Goal: Task Accomplishment & Management: Complete application form

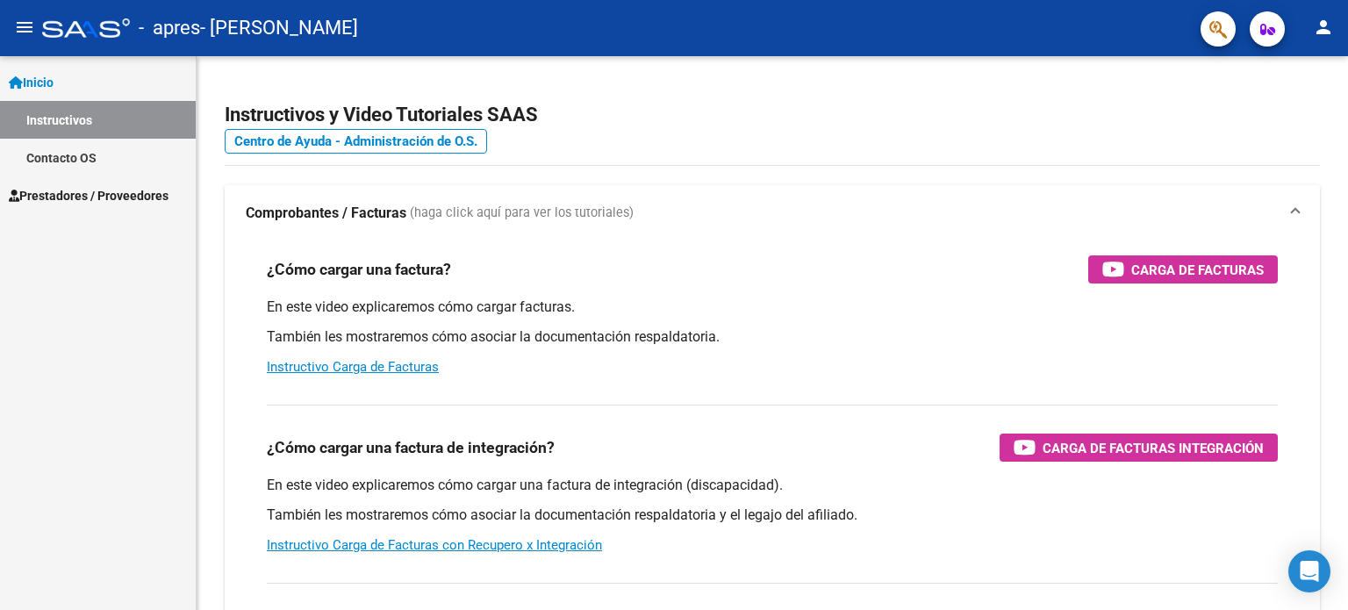
click at [126, 189] on span "Prestadores / Proveedores" at bounding box center [89, 195] width 160 height 19
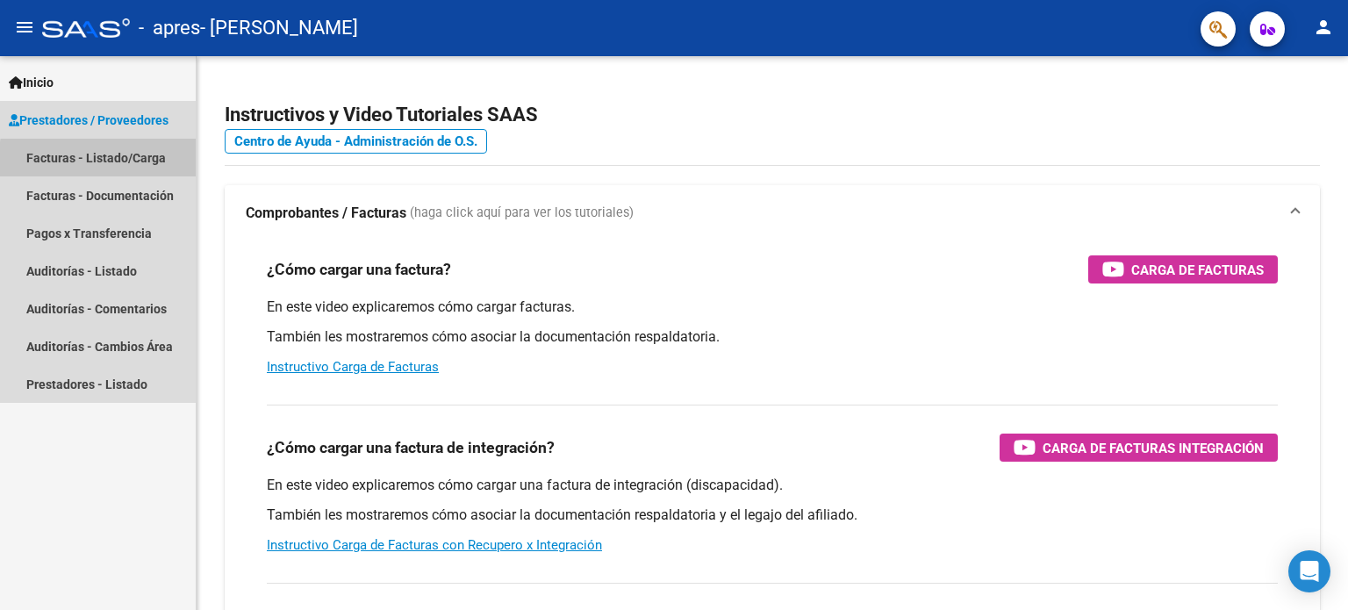
click at [121, 161] on link "Facturas - Listado/Carga" at bounding box center [98, 158] width 196 height 38
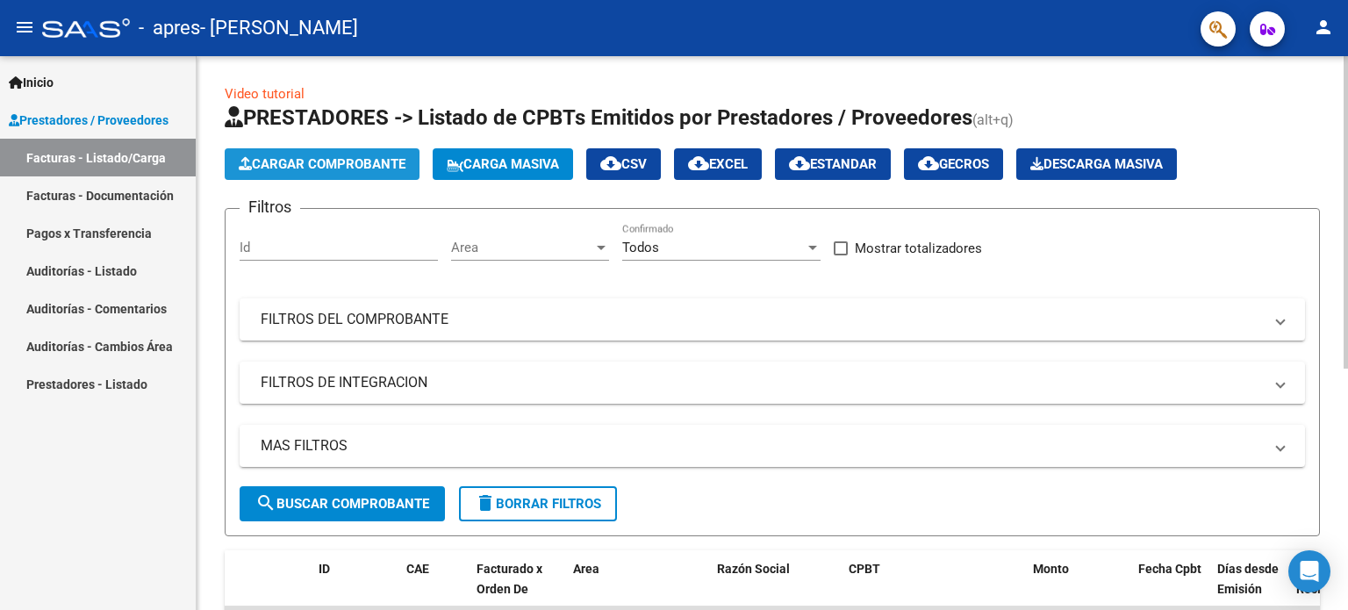
click at [326, 159] on span "Cargar Comprobante" at bounding box center [322, 164] width 167 height 16
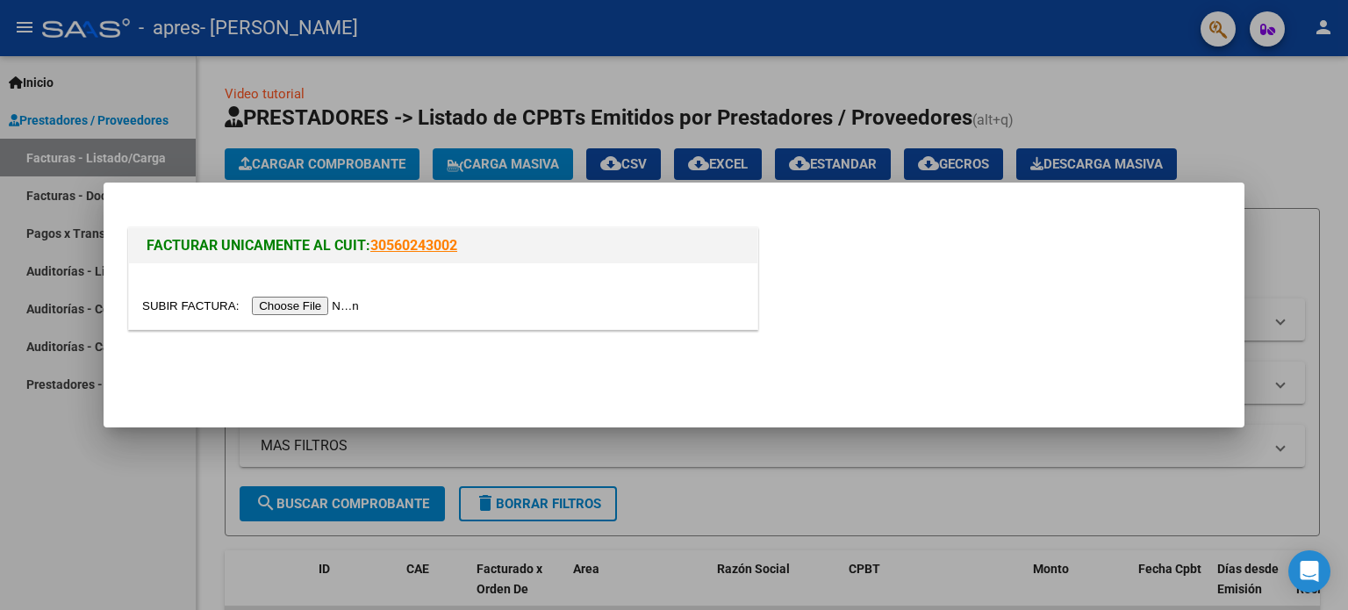
click at [333, 304] on input "file" at bounding box center [253, 306] width 222 height 18
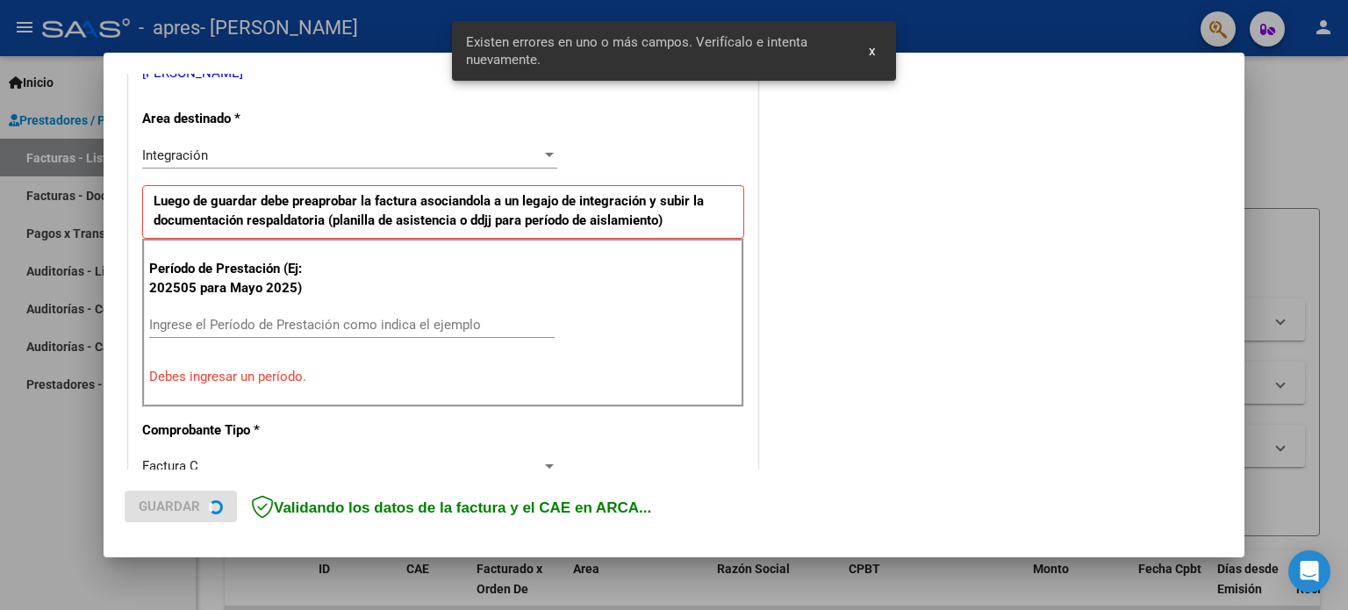
scroll to position [411, 0]
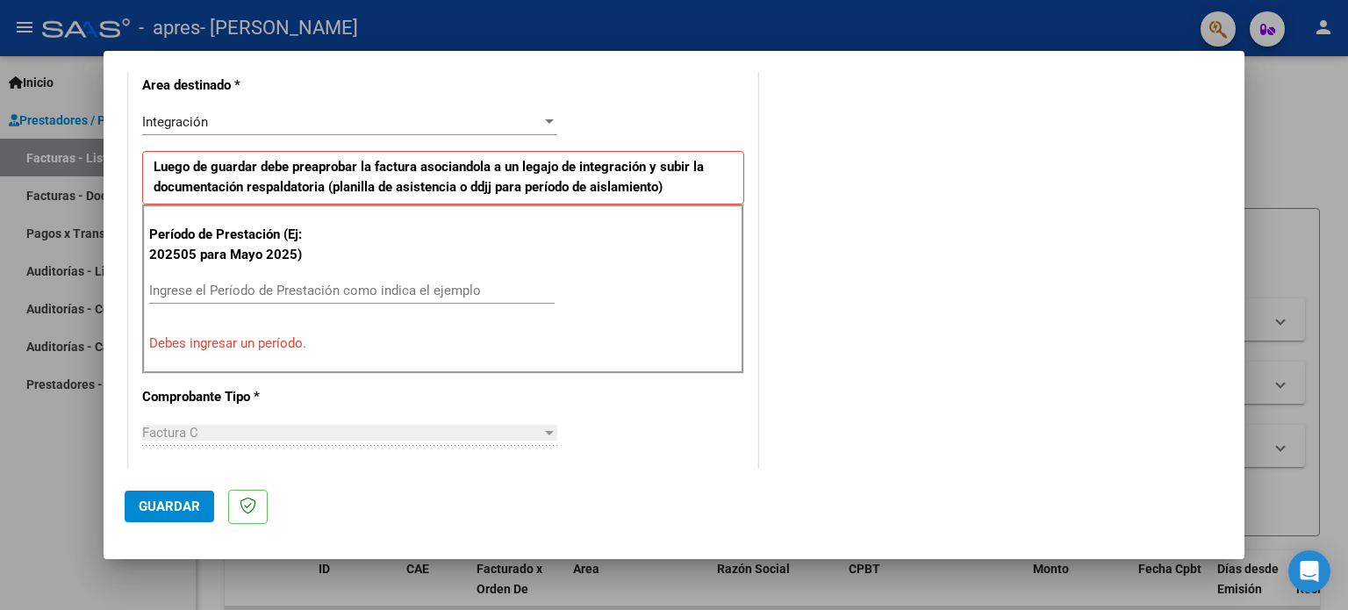
click at [290, 290] on input "Ingrese el Período de Prestación como indica el ejemplo" at bounding box center [351, 291] width 405 height 16
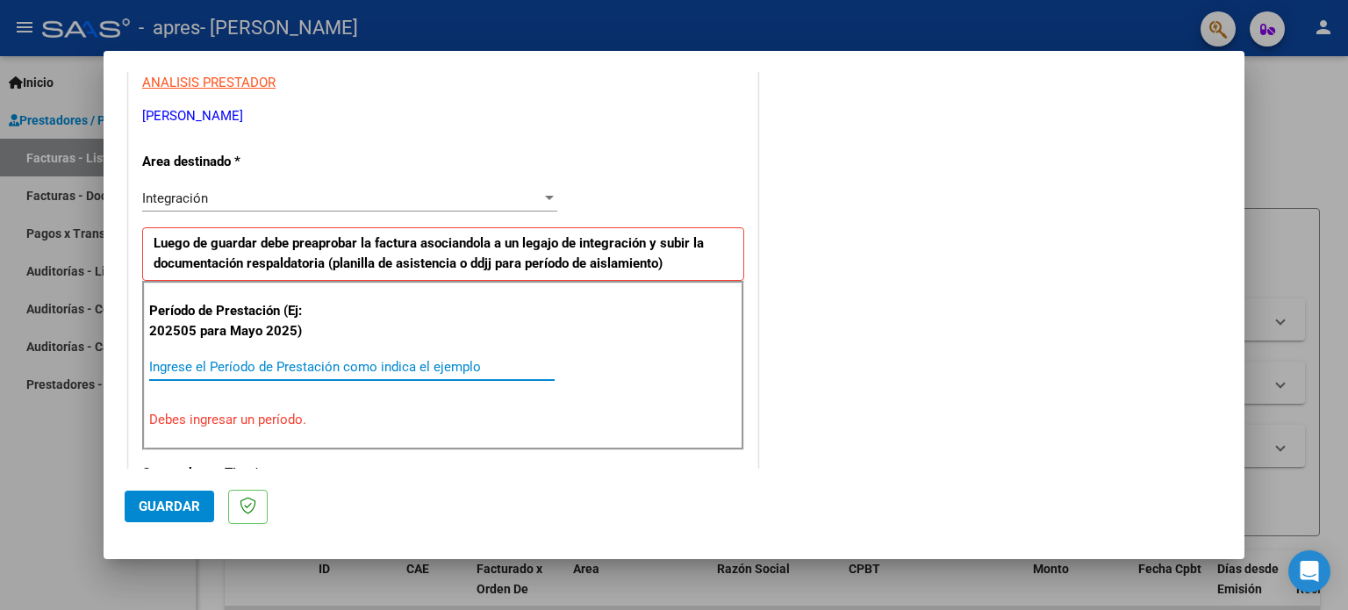
scroll to position [323, 0]
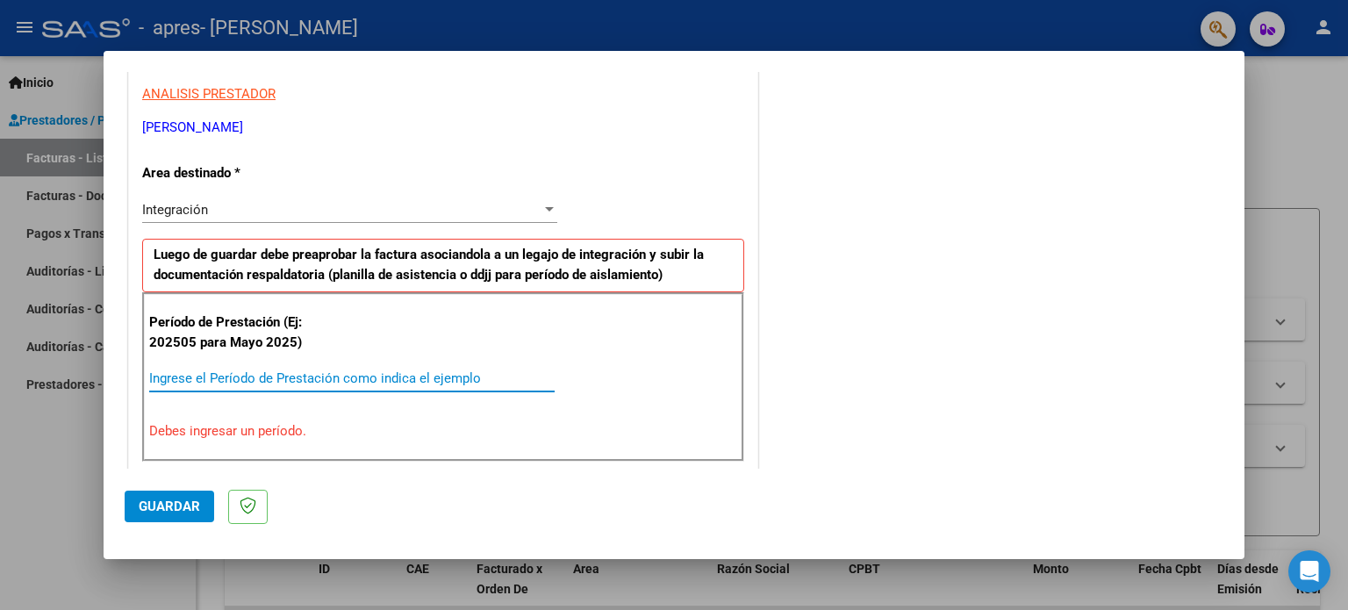
click at [277, 204] on div "Integración" at bounding box center [341, 210] width 399 height 16
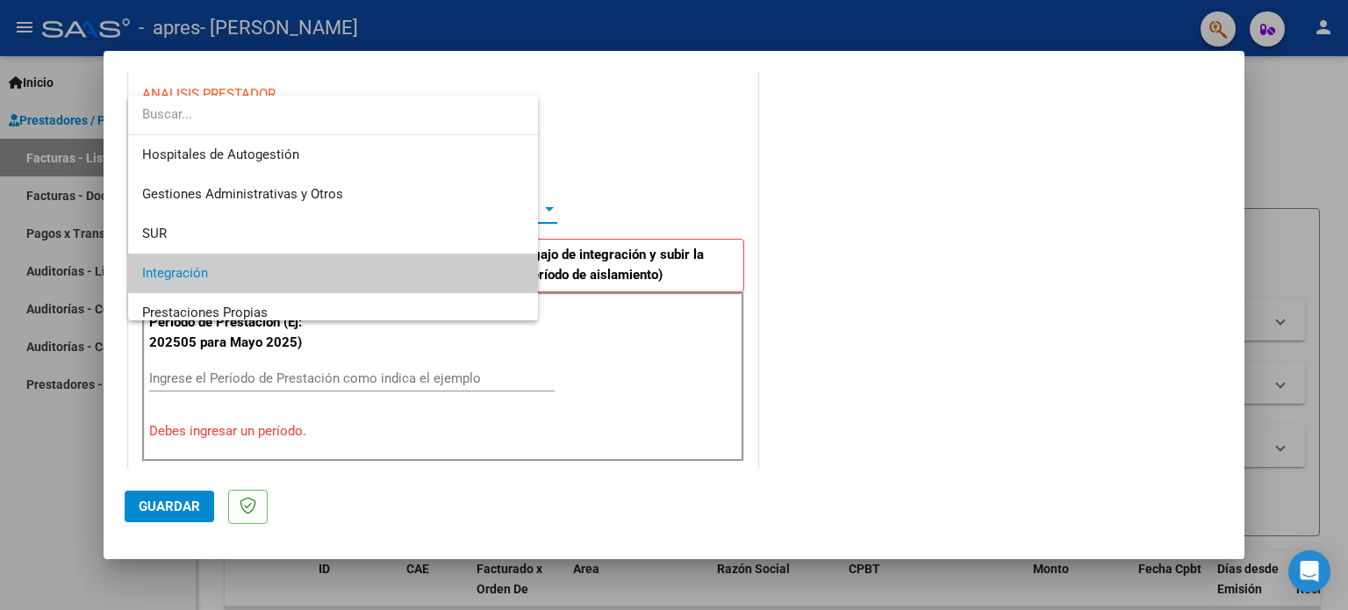
scroll to position [65, 0]
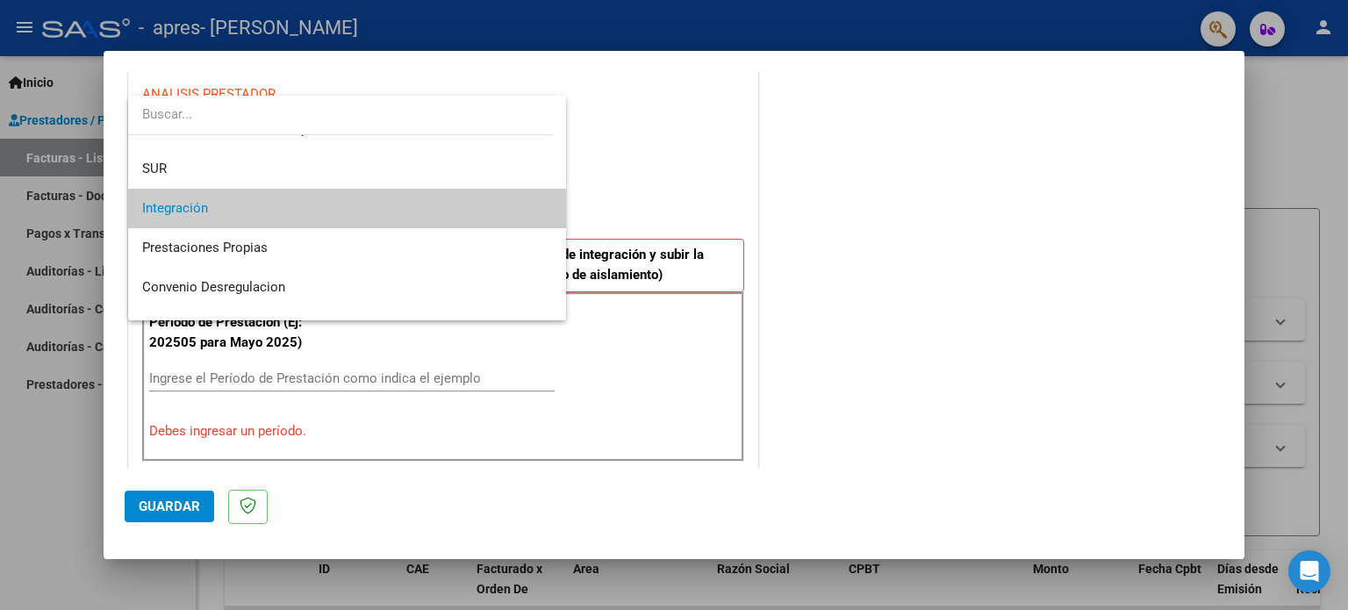
click at [641, 172] on div at bounding box center [674, 305] width 1348 height 610
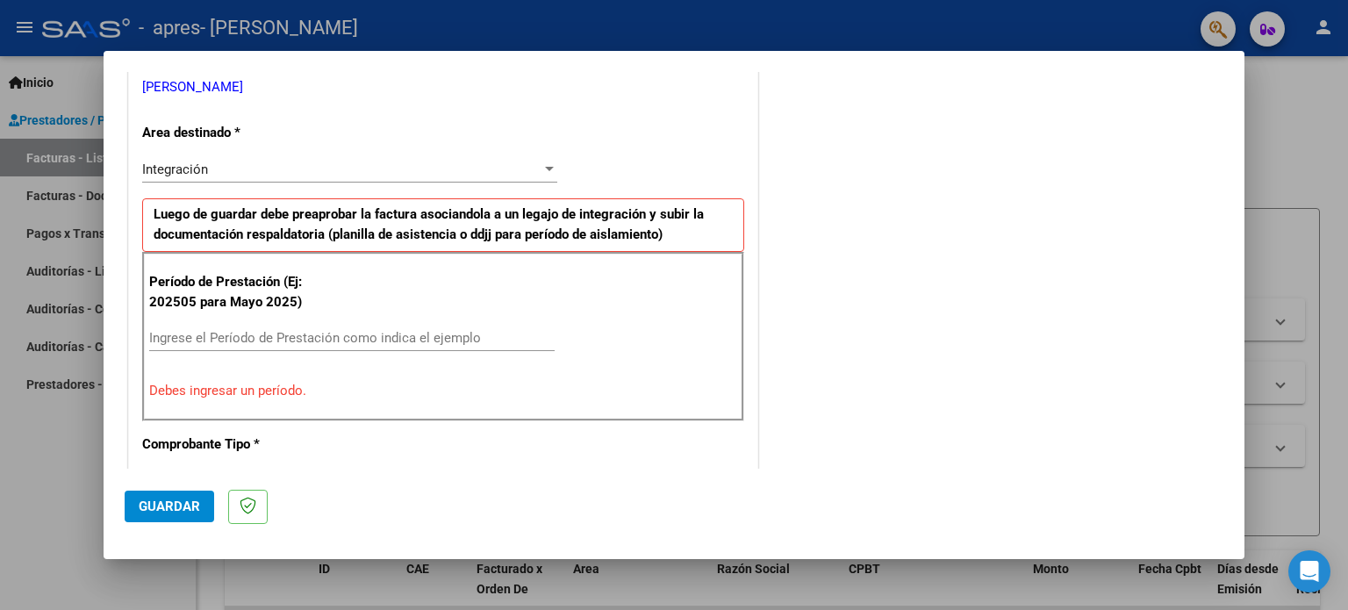
scroll to position [323, 0]
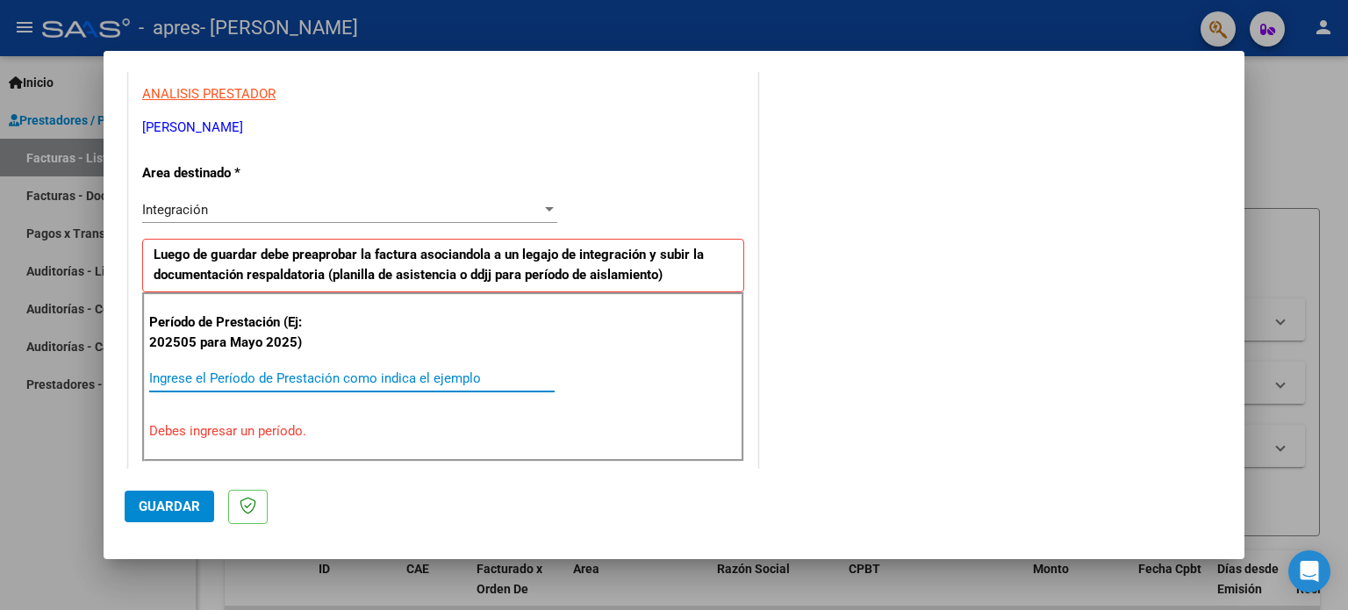
click at [265, 376] on input "Ingrese el Período de Prestación como indica el ejemplo" at bounding box center [351, 378] width 405 height 16
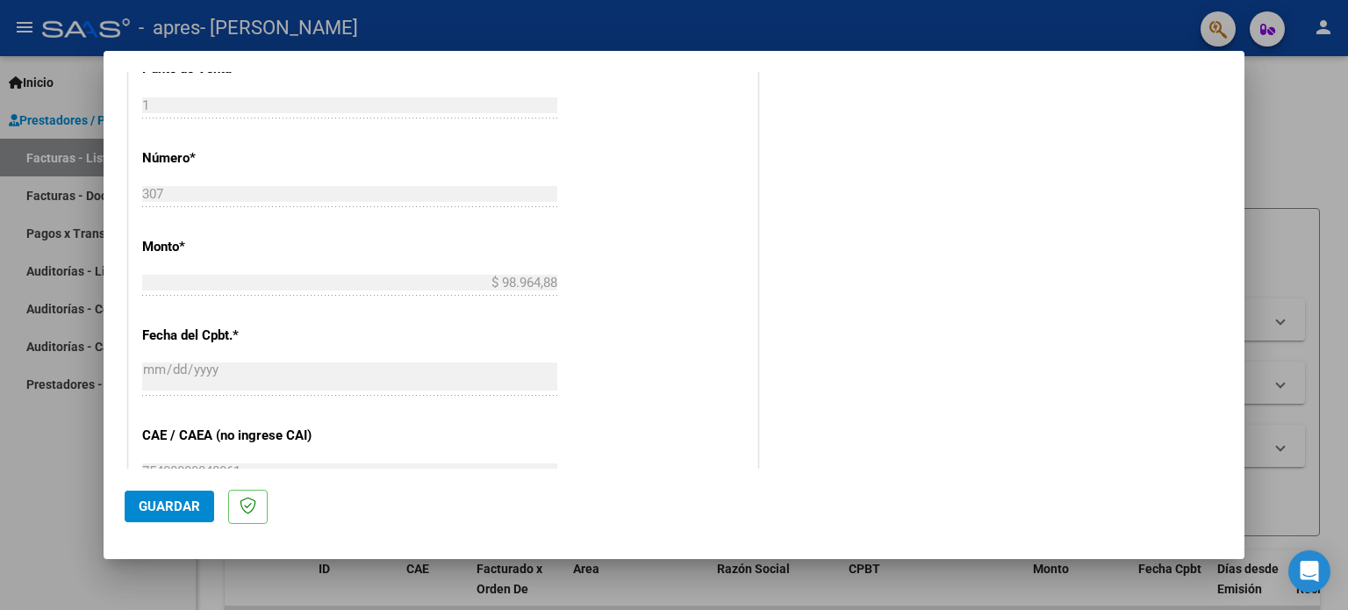
scroll to position [937, 0]
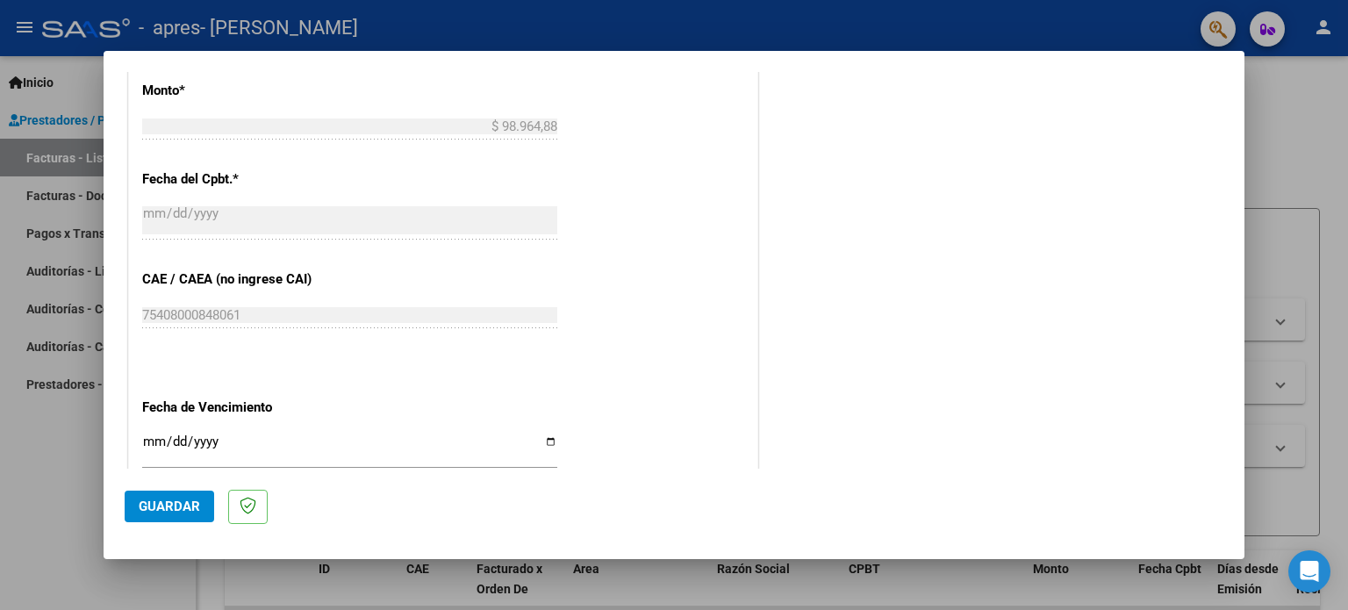
type input "202509"
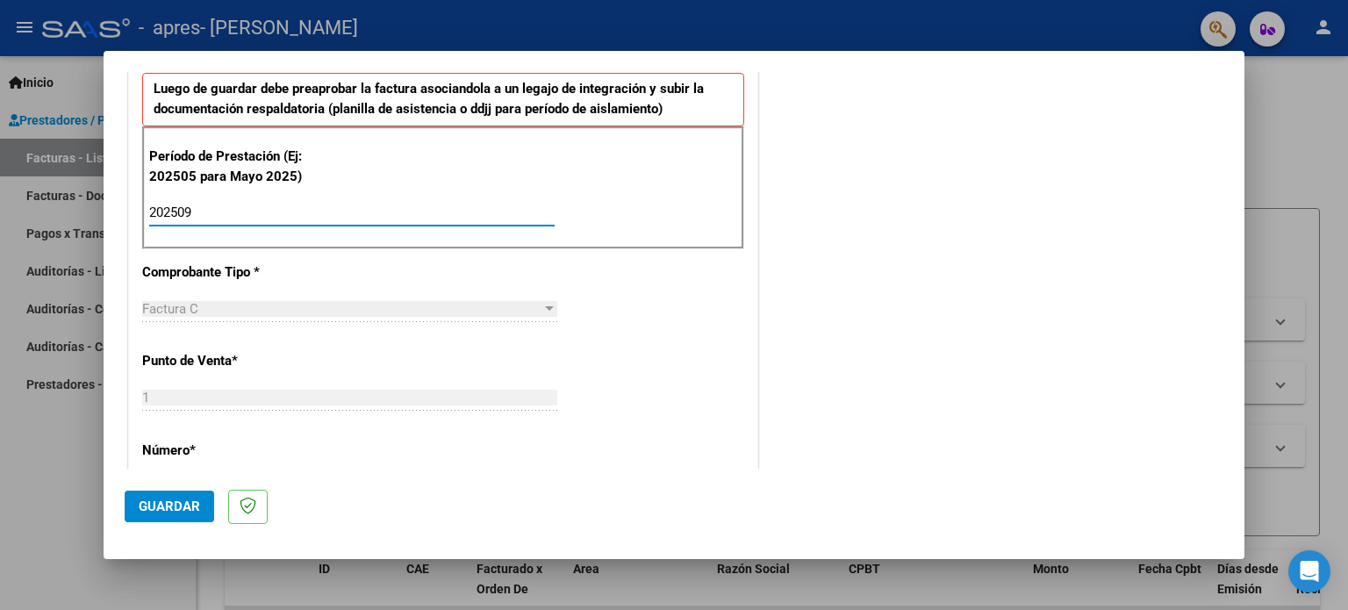
scroll to position [355, 0]
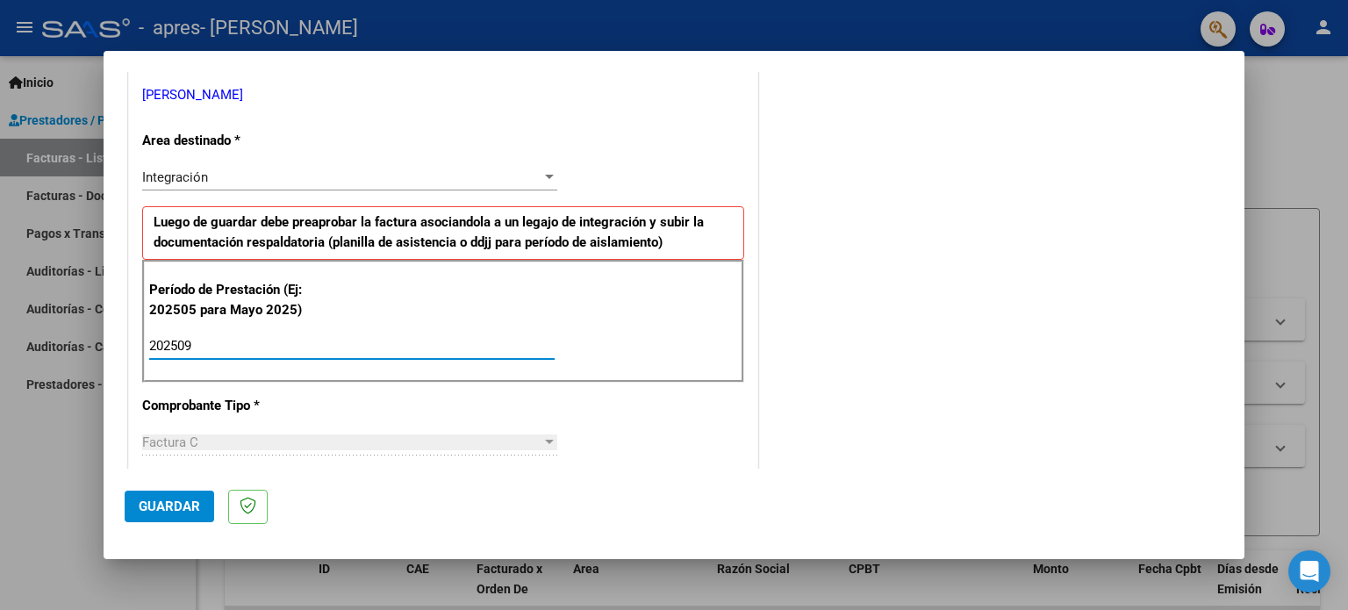
click at [175, 505] on span "Guardar" at bounding box center [169, 506] width 61 height 16
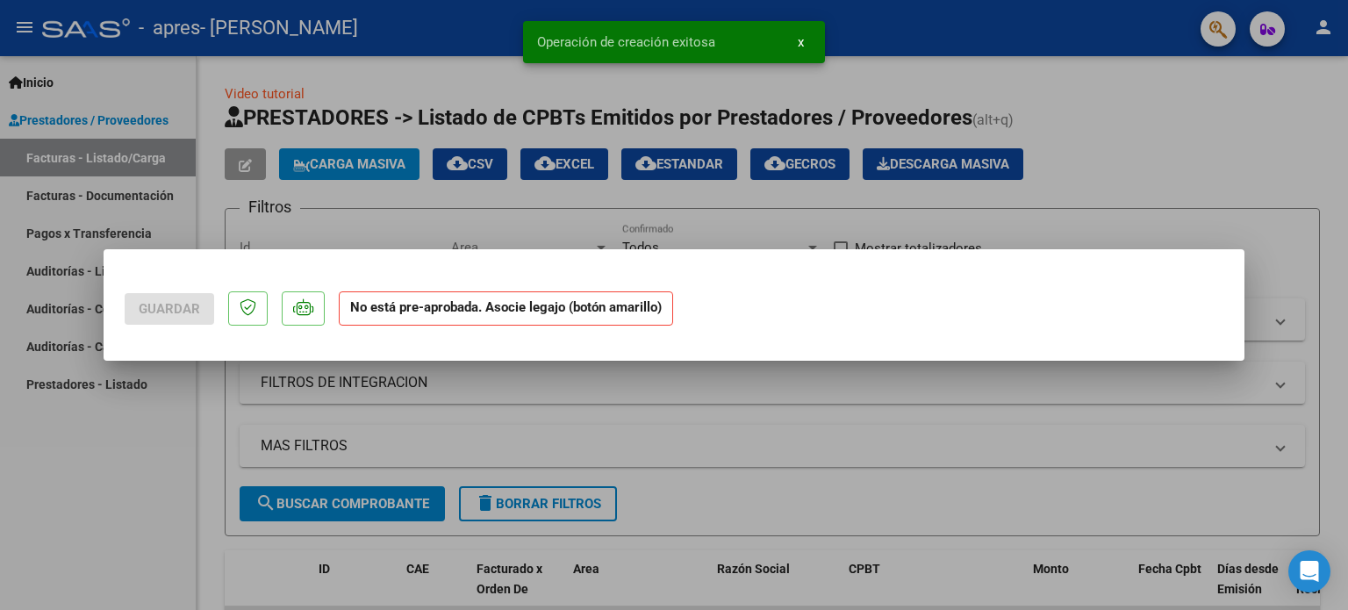
scroll to position [0, 0]
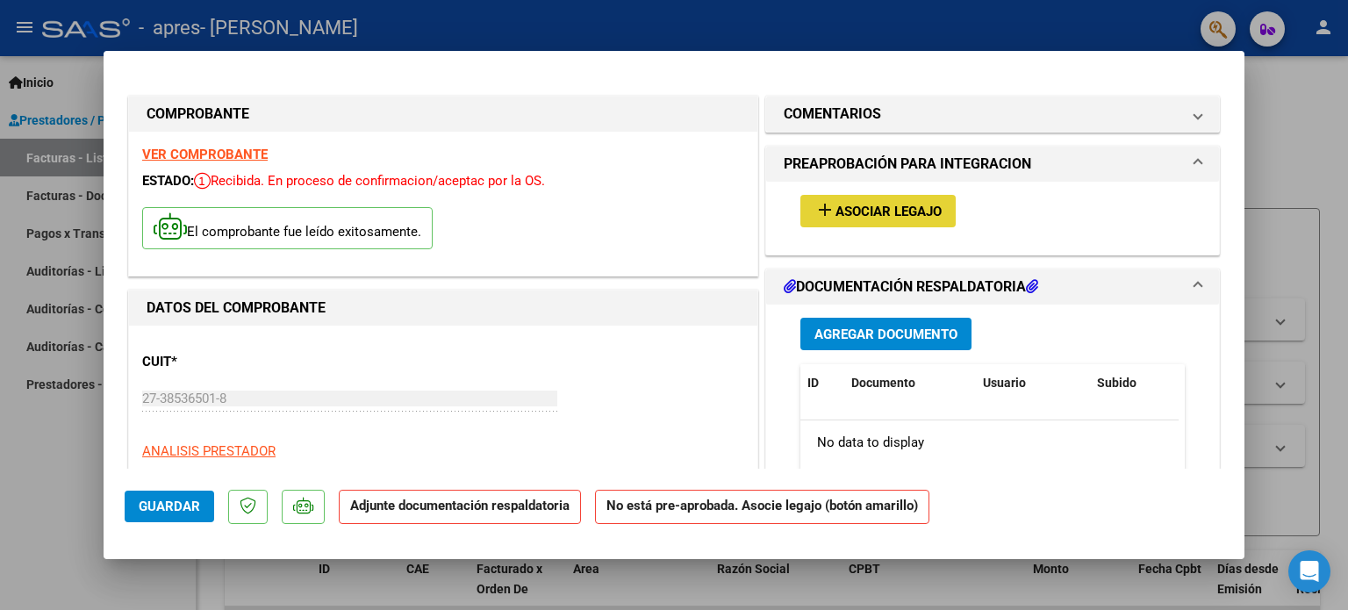
click at [906, 200] on button "add Asociar Legajo" at bounding box center [877, 211] width 155 height 32
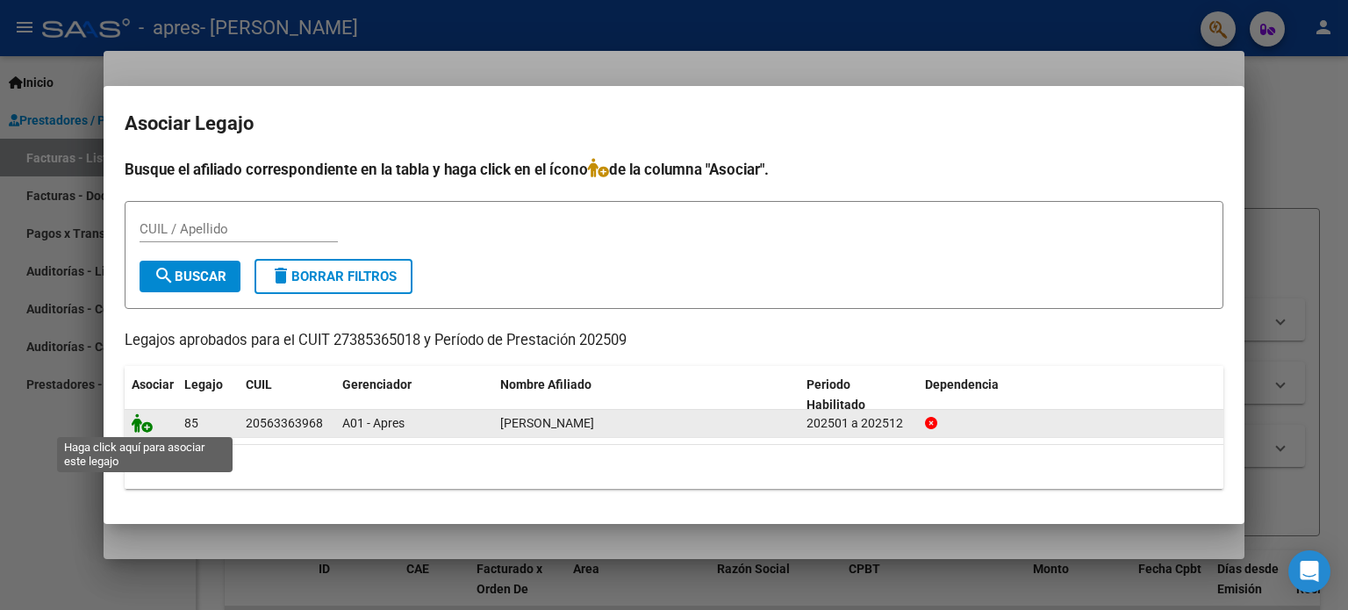
click at [145, 425] on icon at bounding box center [142, 422] width 21 height 19
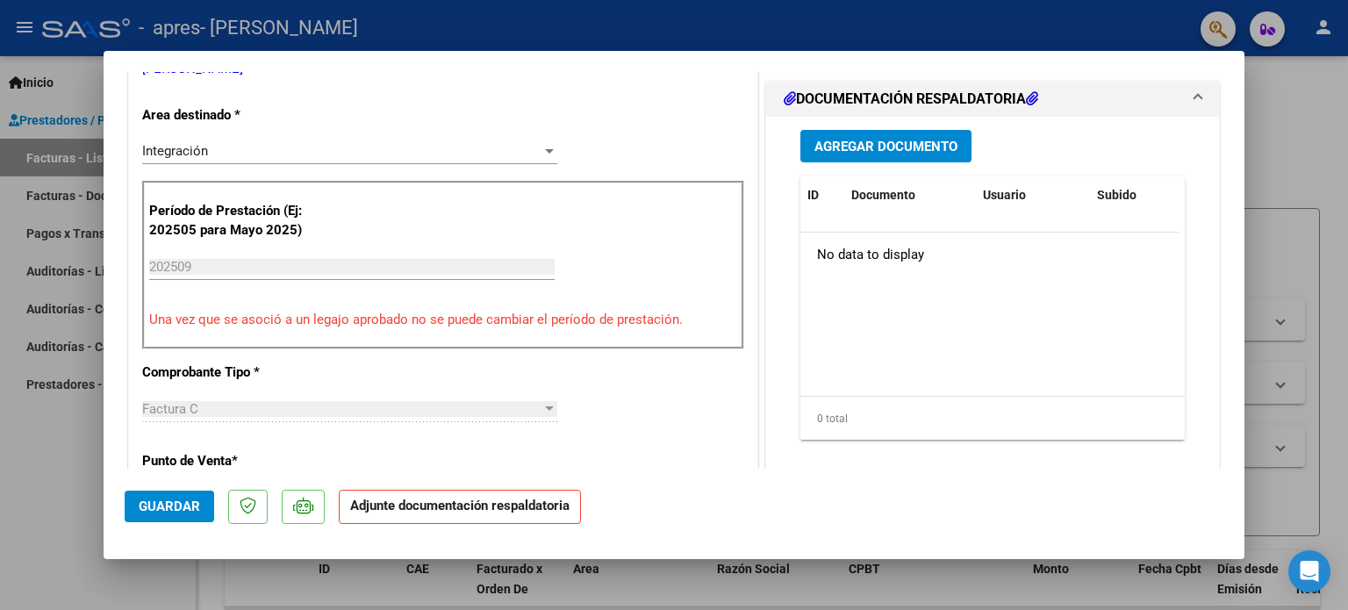
scroll to position [439, 0]
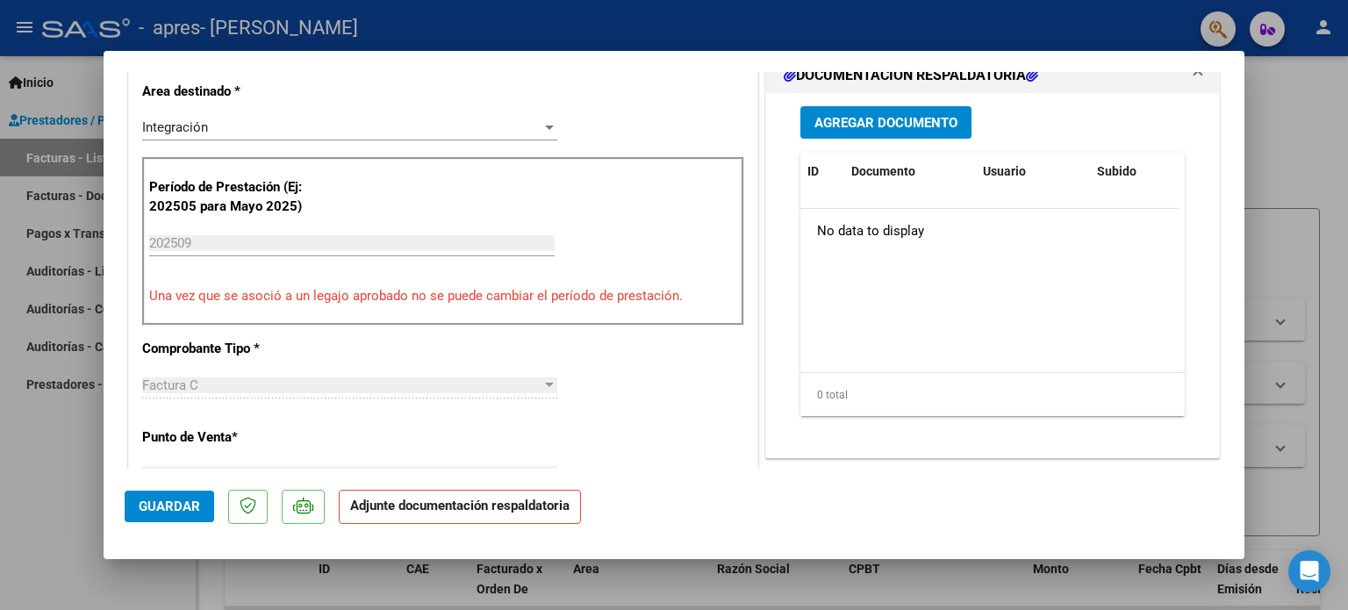
click at [904, 122] on span "Agregar Documento" at bounding box center [885, 123] width 143 height 16
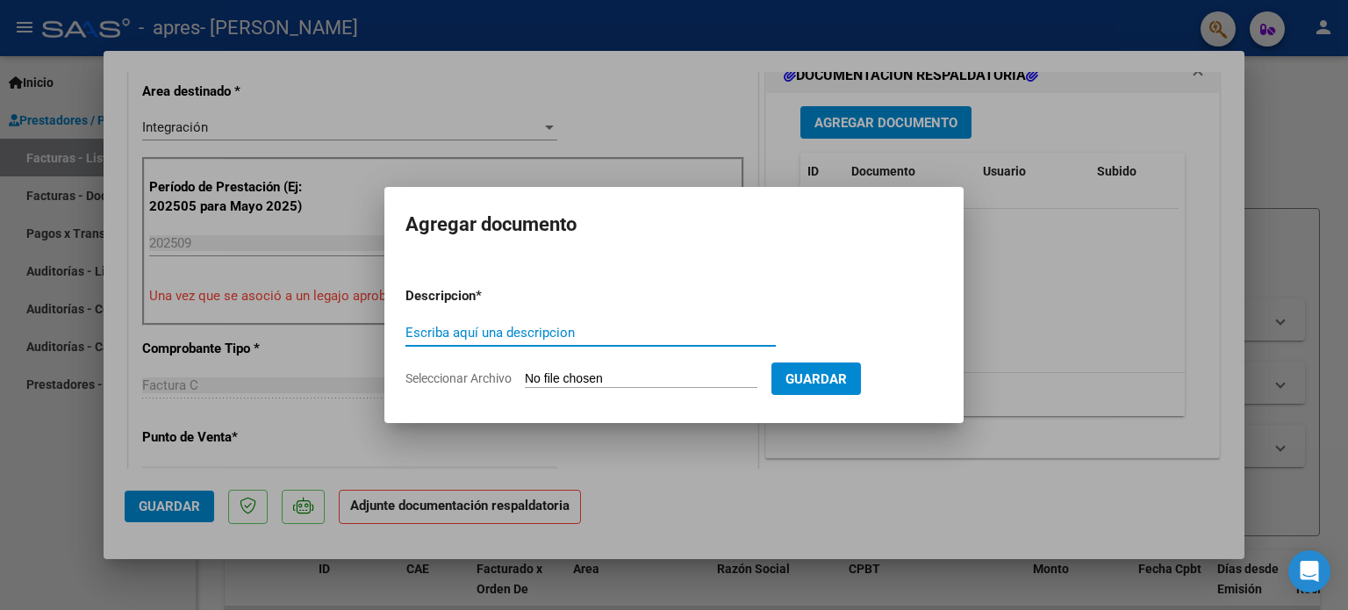
click at [597, 321] on div "Escriba aquí una descripcion" at bounding box center [590, 332] width 370 height 26
click at [579, 329] on input "Escriba aquí una descripcion" at bounding box center [590, 333] width 370 height 16
type input "PLANILLA DE ASISTENCIA [DATE]"
click at [593, 377] on input "Seleccionar Archivo" at bounding box center [641, 379] width 233 height 17
type input "C:\fakepath\[PERSON_NAME] PLANILLA DE ASISTENCIA [DATE].pdf"
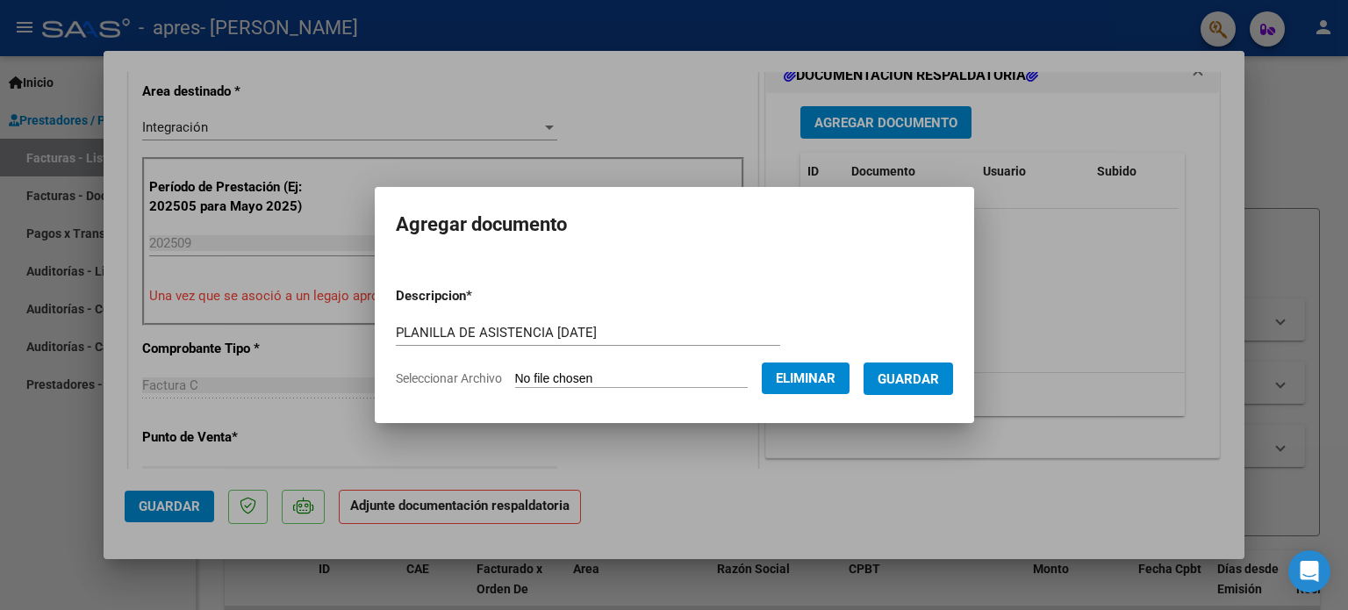
click at [939, 385] on span "Guardar" at bounding box center [908, 379] width 61 height 16
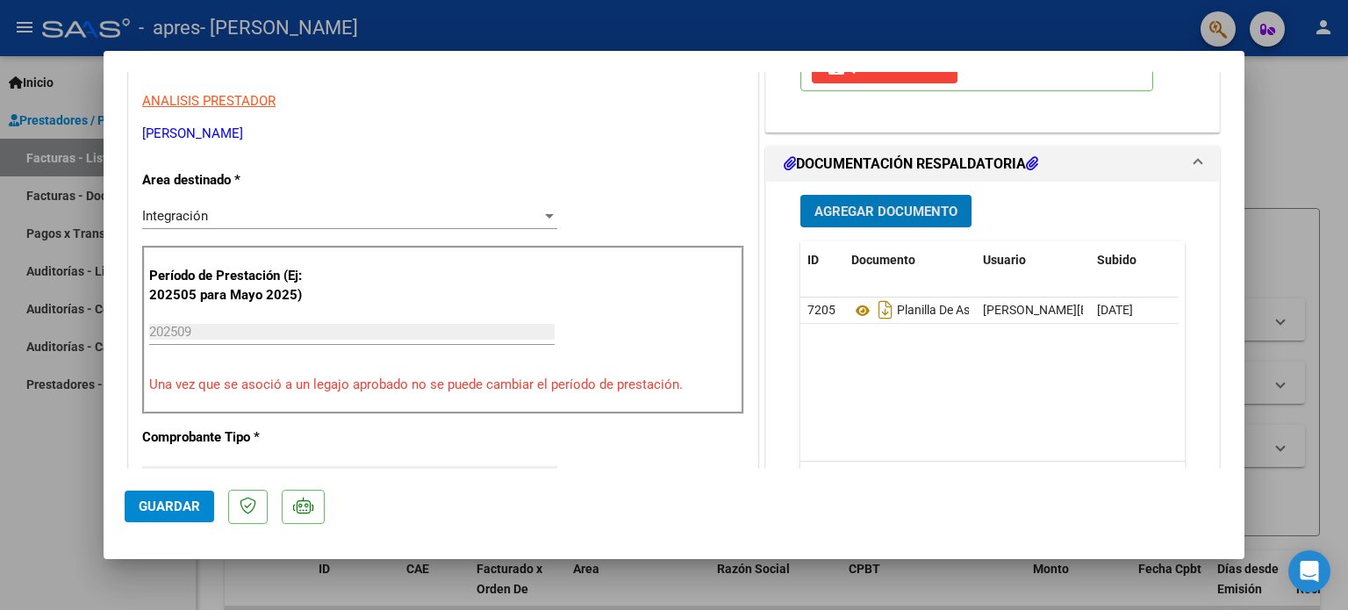
scroll to position [351, 0]
click at [158, 505] on span "Guardar" at bounding box center [169, 506] width 61 height 16
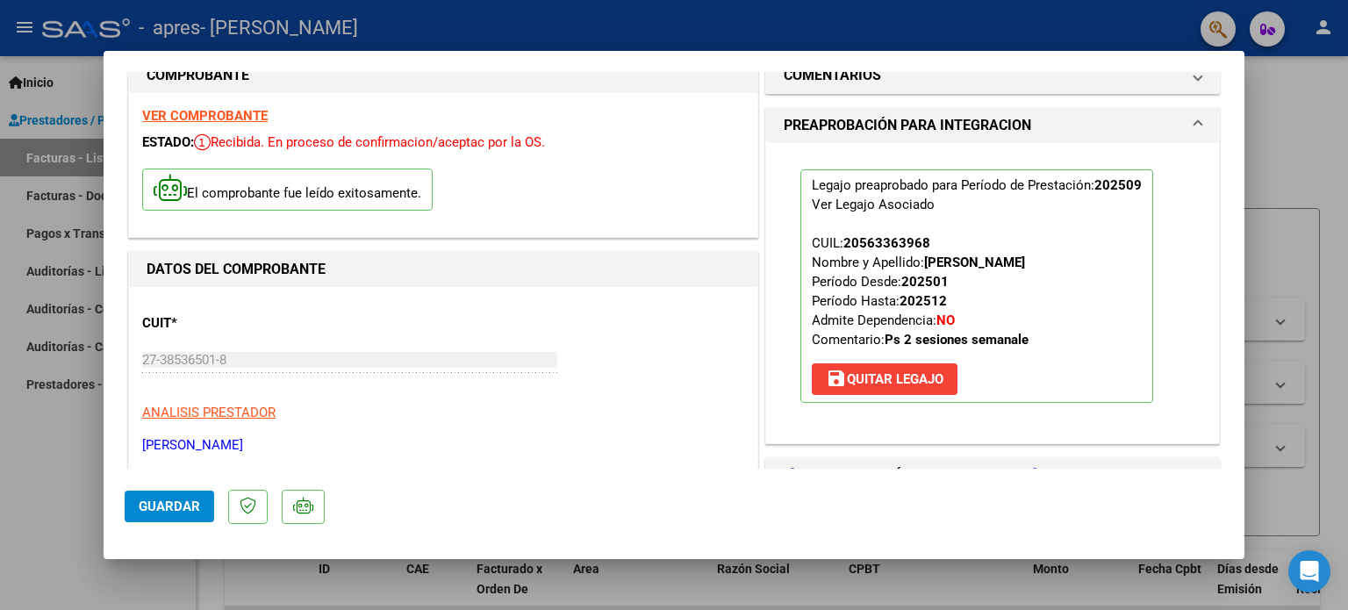
scroll to position [0, 0]
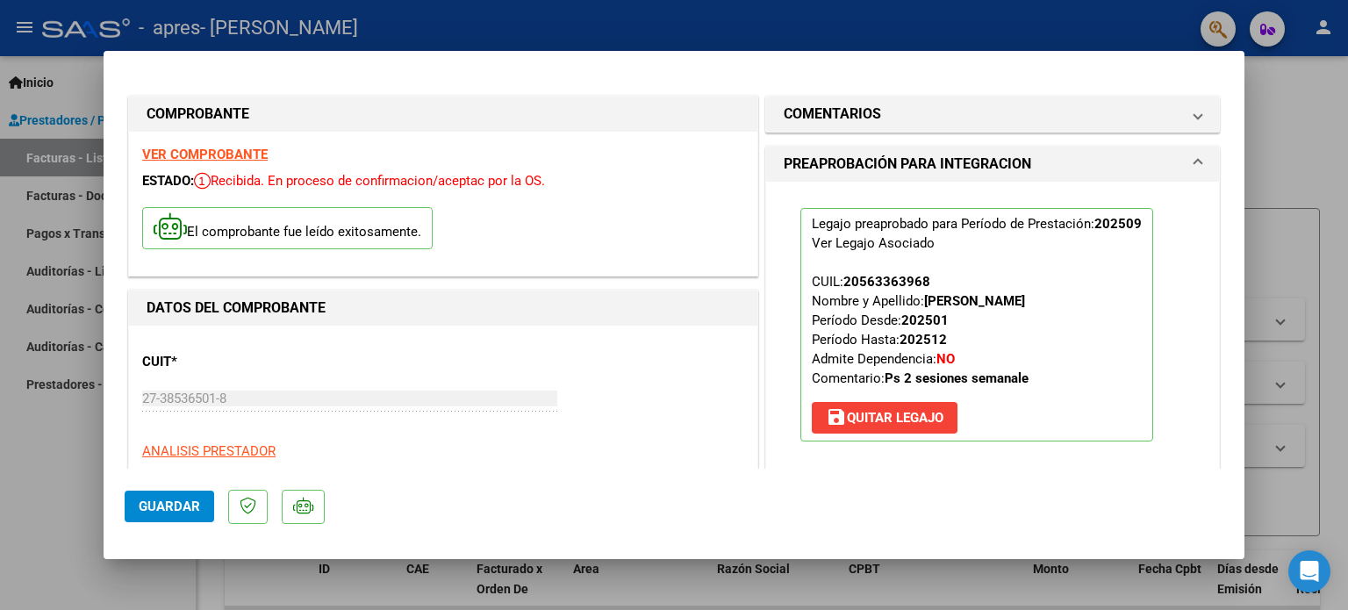
click at [139, 498] on span "Guardar" at bounding box center [169, 506] width 61 height 16
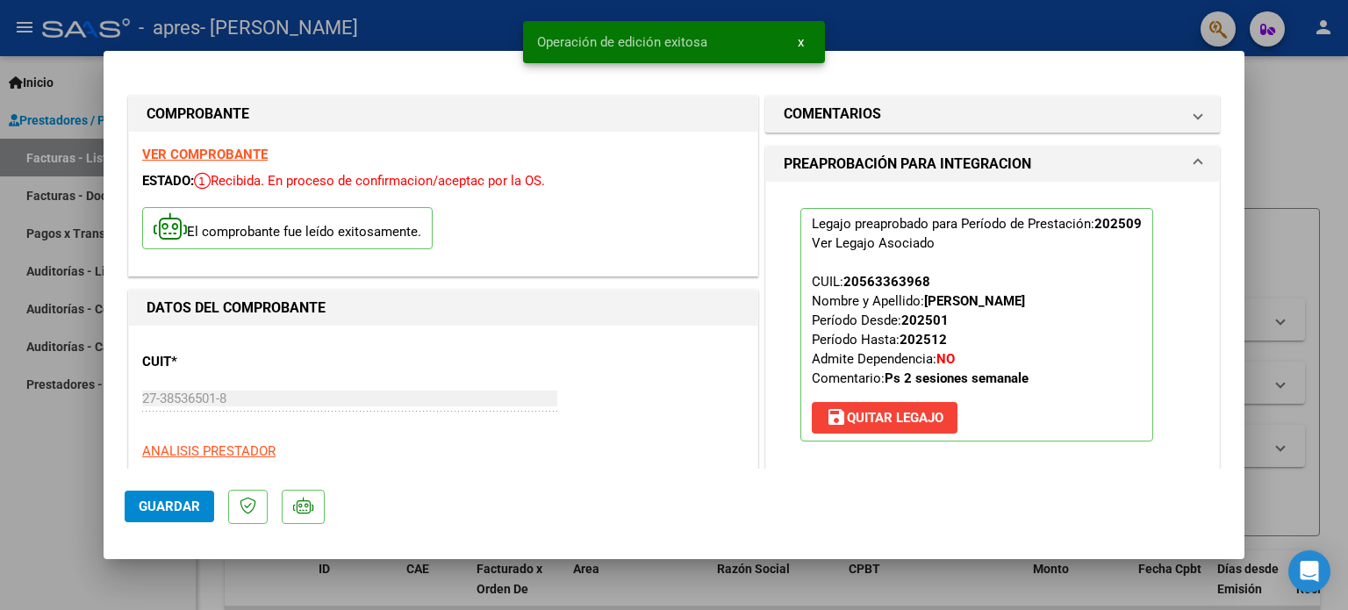
click at [1014, 21] on div at bounding box center [674, 305] width 1348 height 610
type input "$ 0,00"
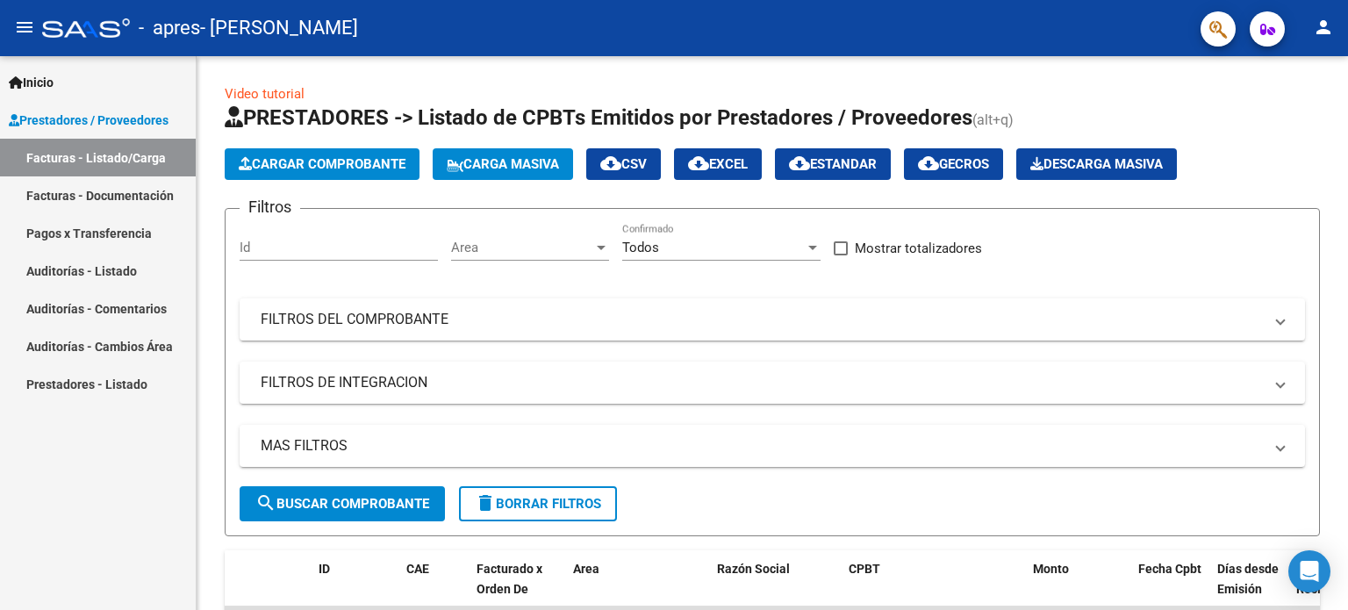
click at [140, 192] on link "Facturas - Documentación" at bounding box center [98, 195] width 196 height 38
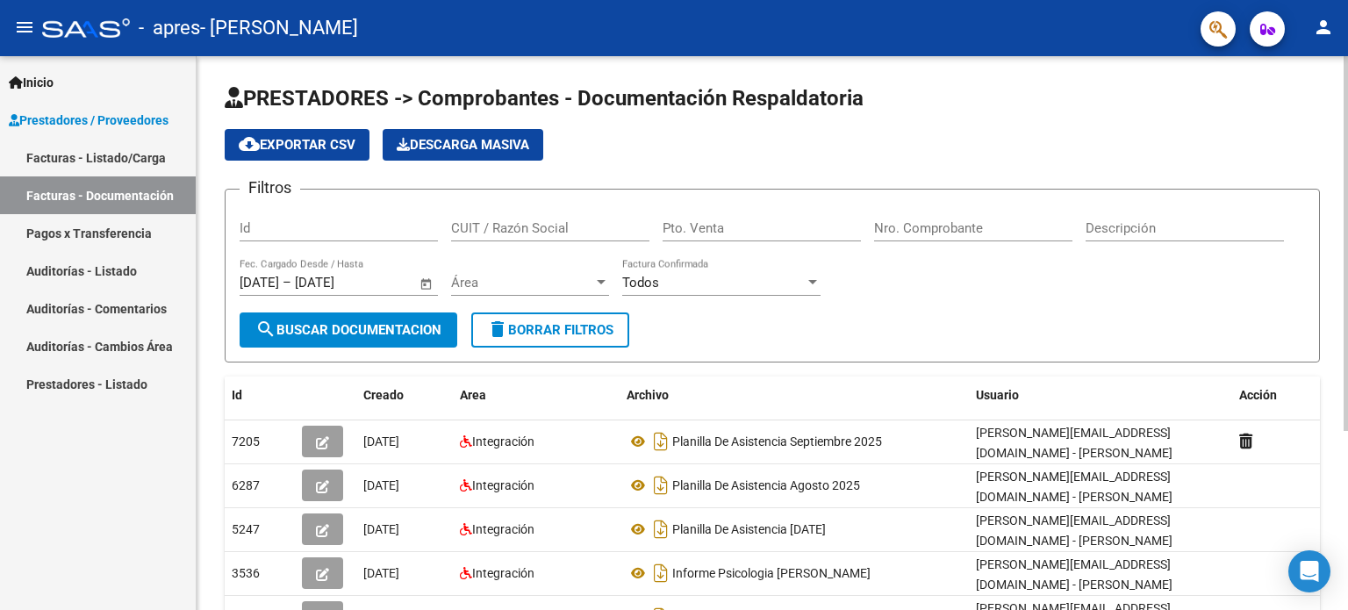
scroll to position [176, 0]
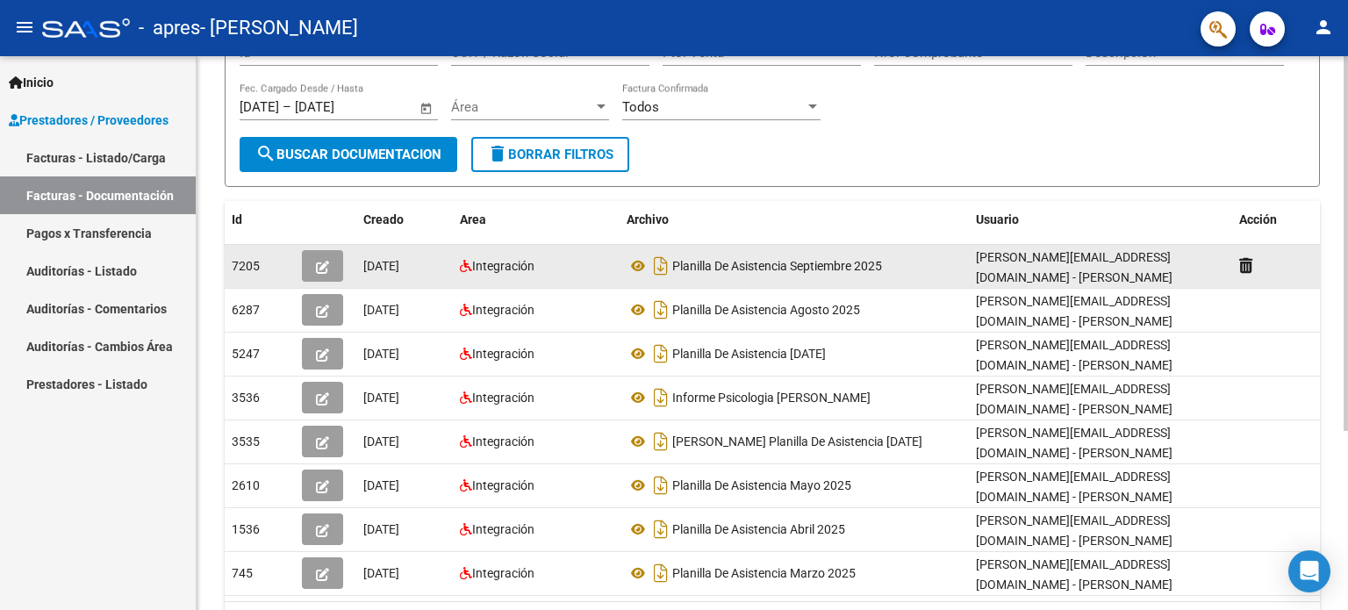
click at [558, 259] on div "Integración" at bounding box center [536, 266] width 153 height 20
click at [333, 258] on button "button" at bounding box center [322, 266] width 41 height 32
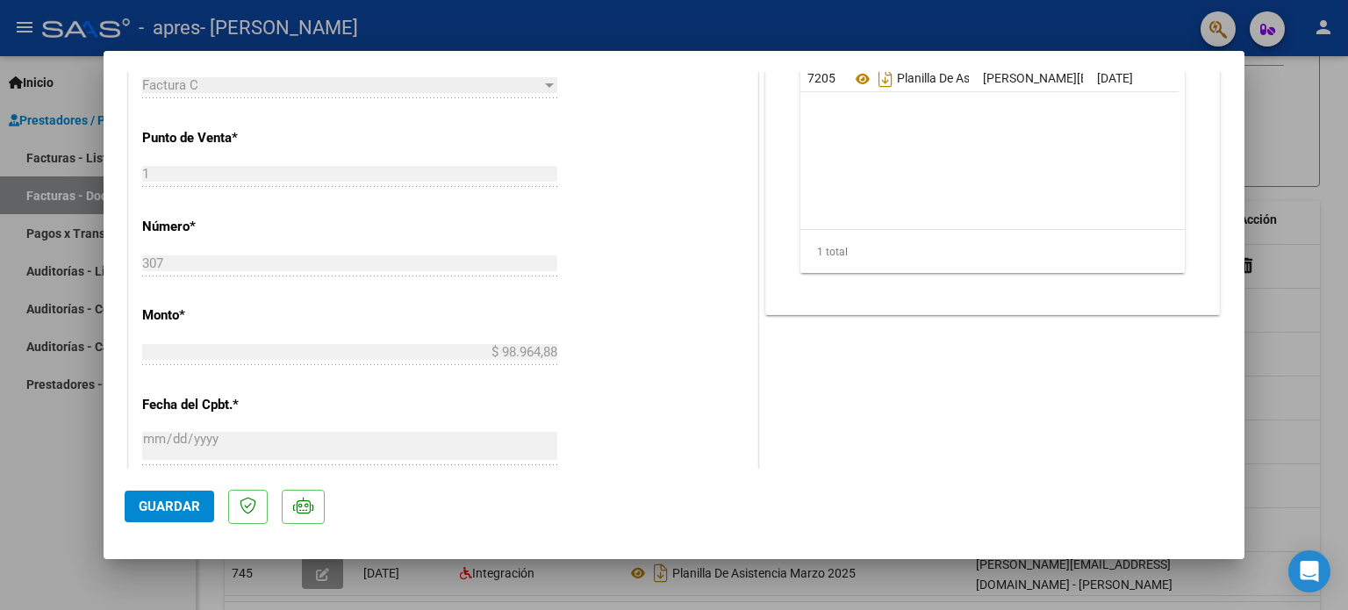
scroll to position [702, 0]
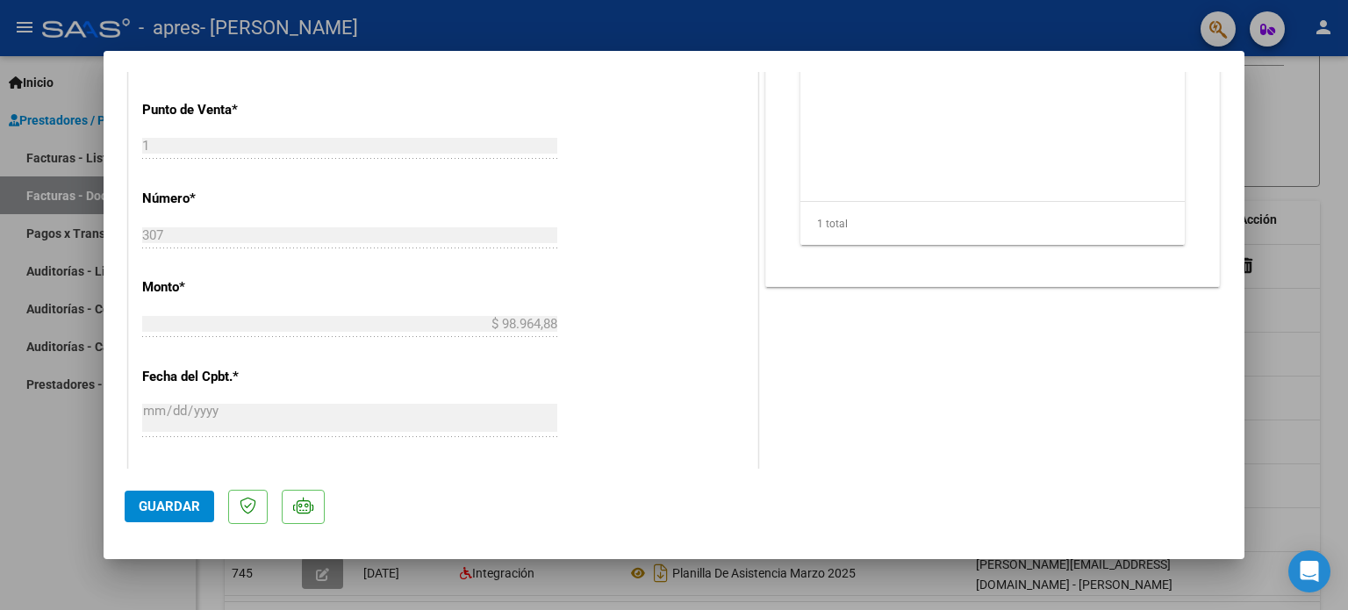
click at [16, 485] on div at bounding box center [674, 305] width 1348 height 610
type input "$ 0,00"
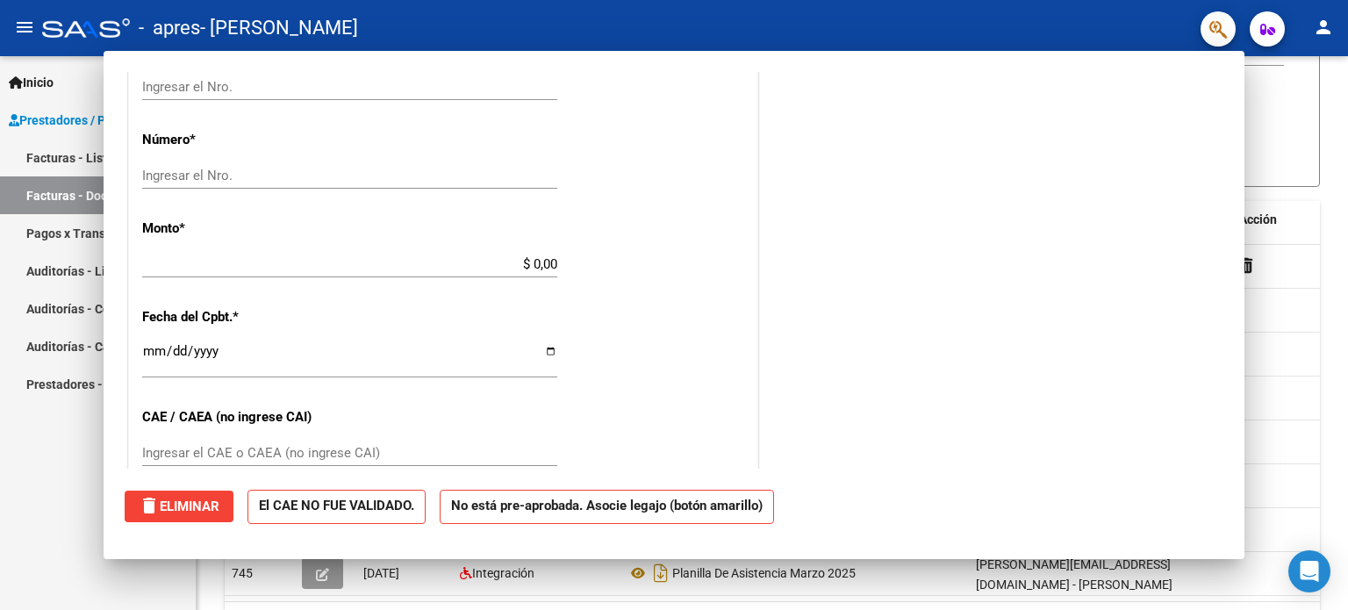
scroll to position [0, 0]
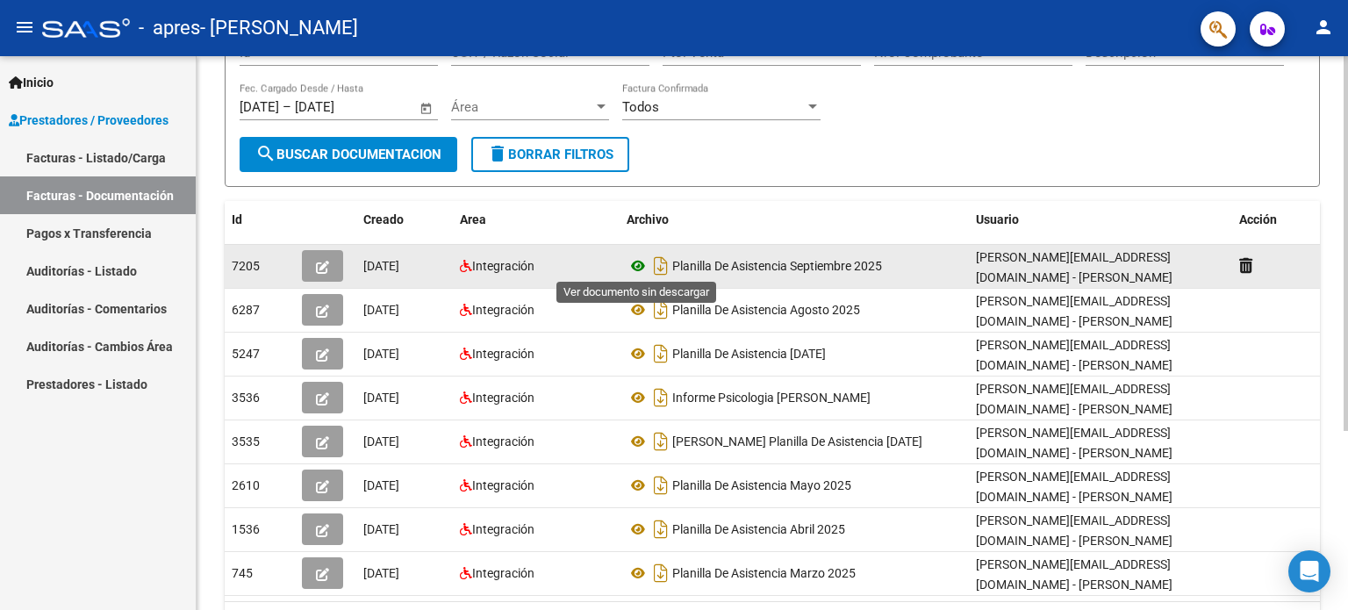
click at [633, 266] on icon at bounding box center [638, 265] width 23 height 21
click at [469, 268] on icon at bounding box center [466, 266] width 12 height 12
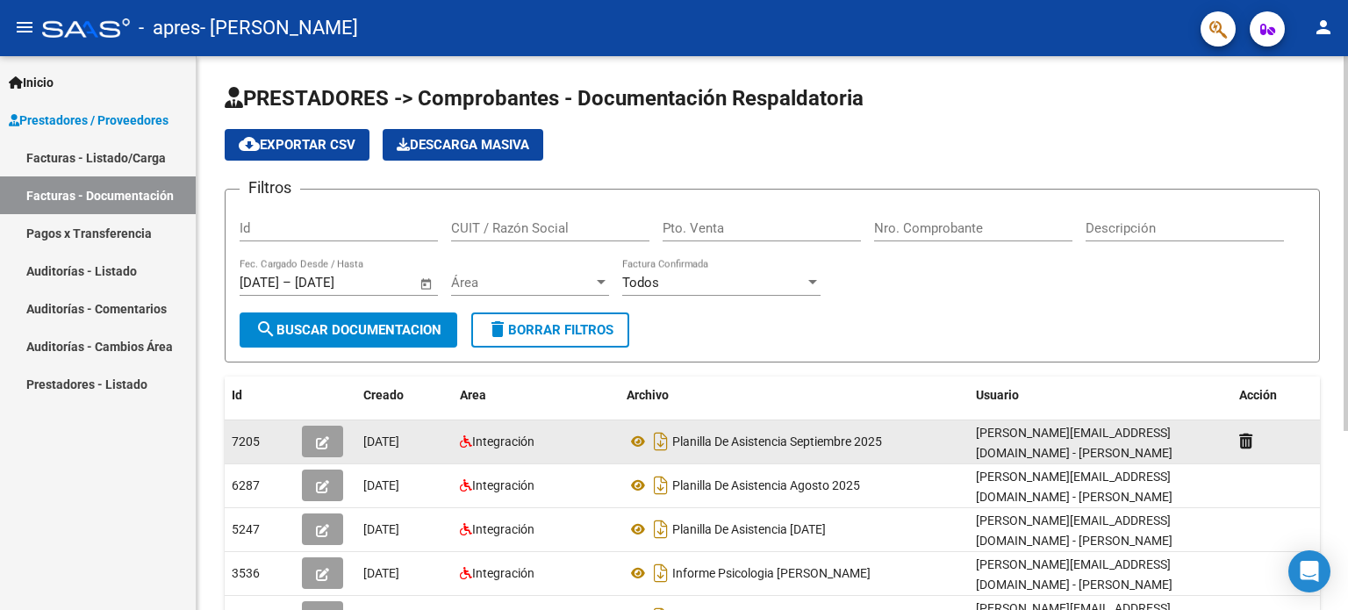
click at [312, 435] on button "button" at bounding box center [322, 442] width 41 height 32
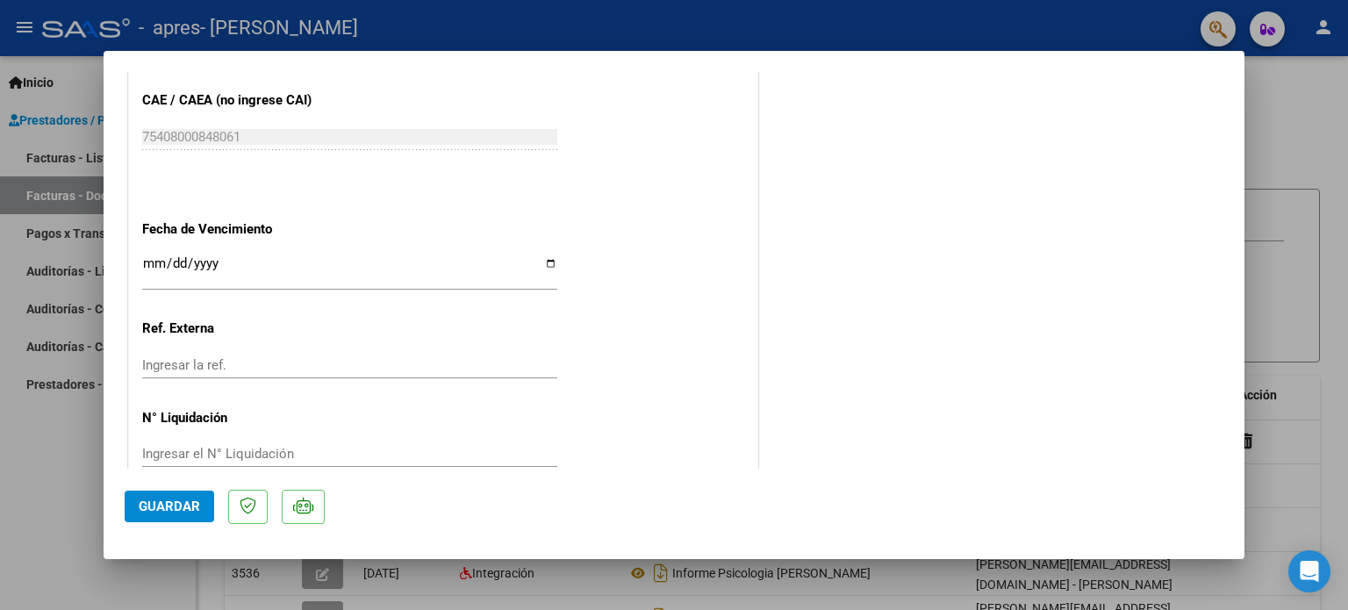
scroll to position [1107, 0]
